Goal: Transaction & Acquisition: Purchase product/service

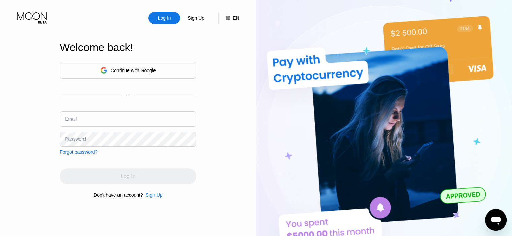
type input "[EMAIL_ADDRESS][DOMAIN_NAME]"
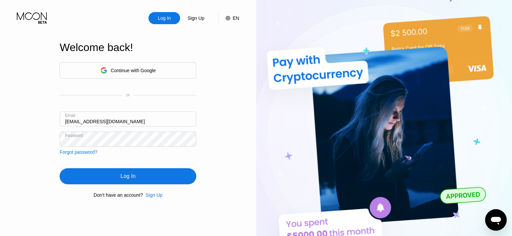
click at [227, 177] on div "Log In Sign Up EN Language Select an item Save Welcome back! Continue with Goog…" at bounding box center [128, 130] width 256 height 260
click at [156, 172] on div "Log In" at bounding box center [128, 177] width 137 height 16
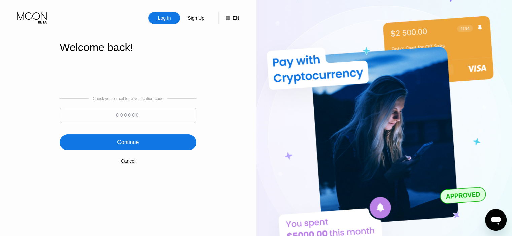
click at [148, 116] on input at bounding box center [128, 115] width 137 height 15
paste input "970496"
type input "970496"
click at [145, 141] on div "Continue" at bounding box center [128, 143] width 137 height 16
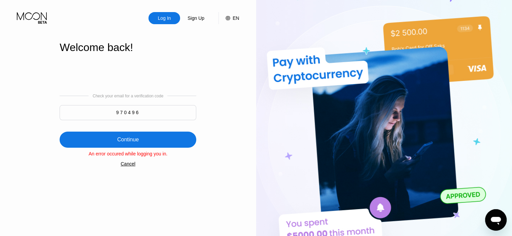
click at [149, 137] on div "Continue" at bounding box center [128, 140] width 137 height 16
click at [130, 165] on div "Cancel" at bounding box center [127, 163] width 15 height 5
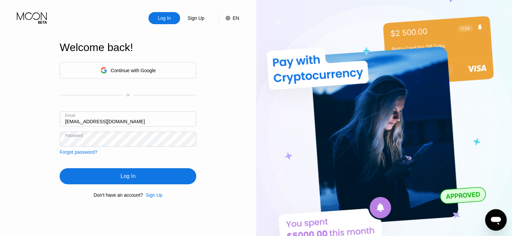
click at [134, 179] on div "Log In" at bounding box center [127, 176] width 15 height 7
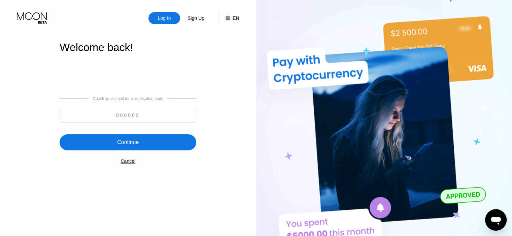
click at [160, 106] on div "Check your email for a verification code" at bounding box center [128, 112] width 137 height 30
click at [159, 119] on input at bounding box center [128, 115] width 137 height 15
paste input "632507"
type input "632507"
click at [156, 143] on div "Continue" at bounding box center [128, 143] width 137 height 16
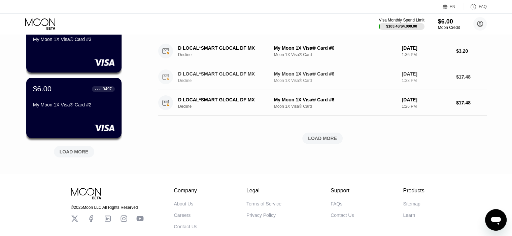
scroll to position [168, 0]
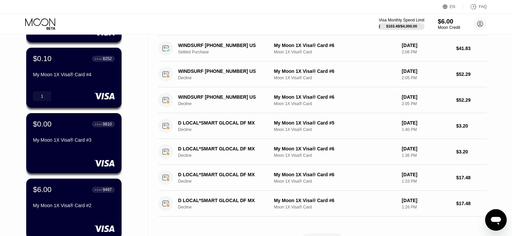
click at [441, 23] on div "$6.00" at bounding box center [448, 21] width 23 height 7
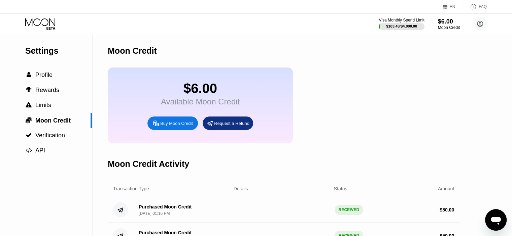
click at [189, 126] on div "Buy Moon Credit" at bounding box center [176, 124] width 33 height 6
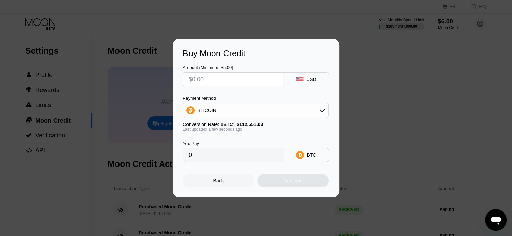
click at [237, 78] on input "text" at bounding box center [232, 79] width 89 height 13
type input "$5"
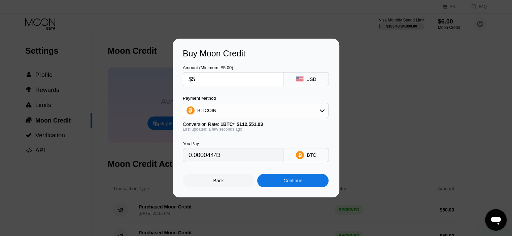
type input "0.00004443"
type input "$50"
type input "0.00044425"
type input "$50"
click at [247, 109] on div "BITCOIN" at bounding box center [255, 110] width 145 height 13
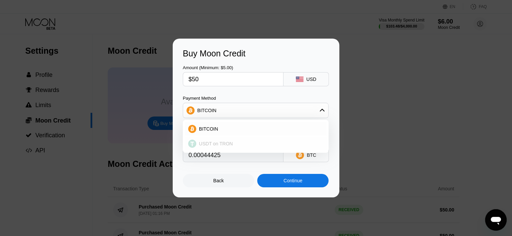
click at [229, 146] on span "USDT on TRON" at bounding box center [216, 143] width 34 height 5
type input "50.51"
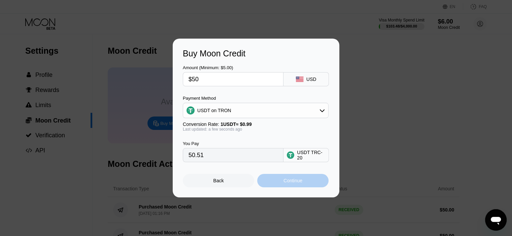
click at [294, 183] on div "Continue" at bounding box center [292, 180] width 19 height 5
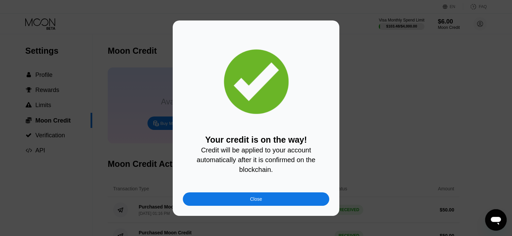
click at [291, 203] on div "Close" at bounding box center [256, 199] width 146 height 13
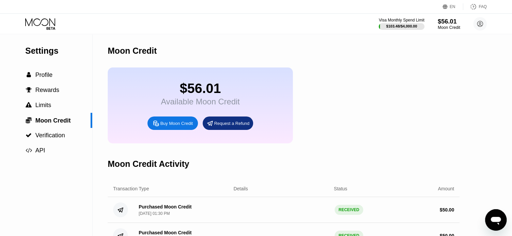
click at [444, 26] on div "Moon Credit" at bounding box center [448, 27] width 23 height 5
click at [447, 27] on div "Moon Credit" at bounding box center [448, 27] width 23 height 5
click at [449, 24] on div "$56.01" at bounding box center [448, 21] width 23 height 7
click at [414, 27] on div "$103.48 / $4,000.00" at bounding box center [401, 26] width 32 height 4
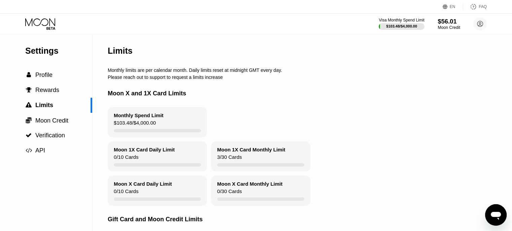
click at [439, 24] on div "$56.01" at bounding box center [448, 21] width 23 height 7
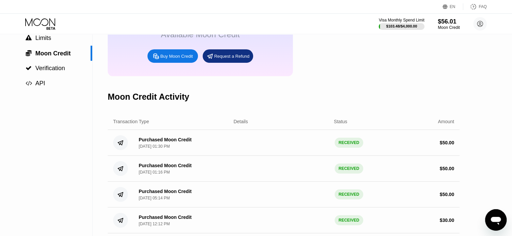
scroll to position [67, 0]
click at [476, 23] on circle at bounding box center [479, 23] width 13 height 13
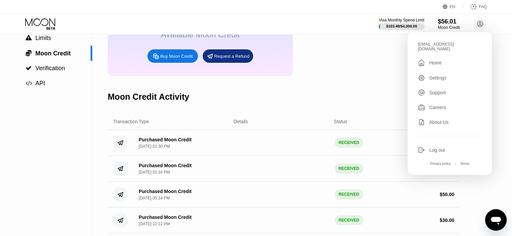
click at [437, 60] on div "Home" at bounding box center [435, 62] width 12 height 5
